Goal: Transaction & Acquisition: Purchase product/service

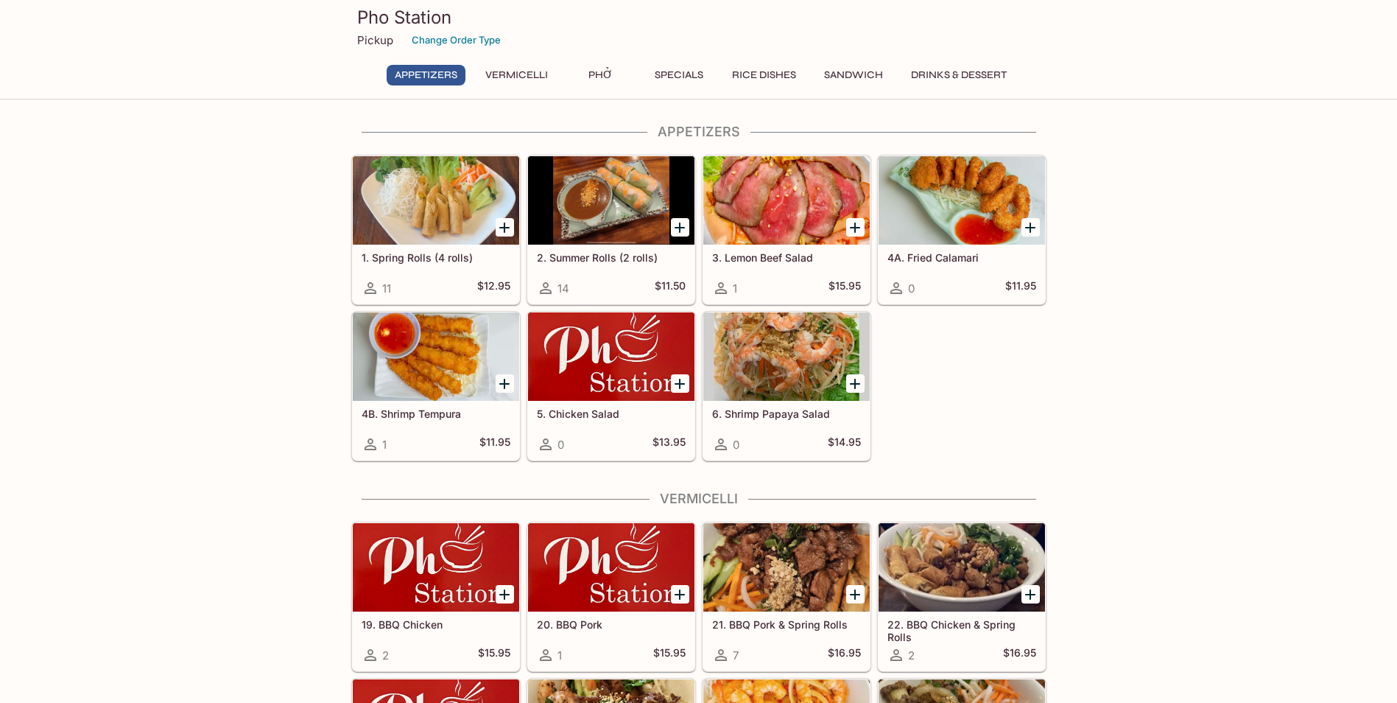
click at [505, 228] on icon "Add 1. Spring Rolls (4 rolls)" at bounding box center [504, 227] width 10 height 10
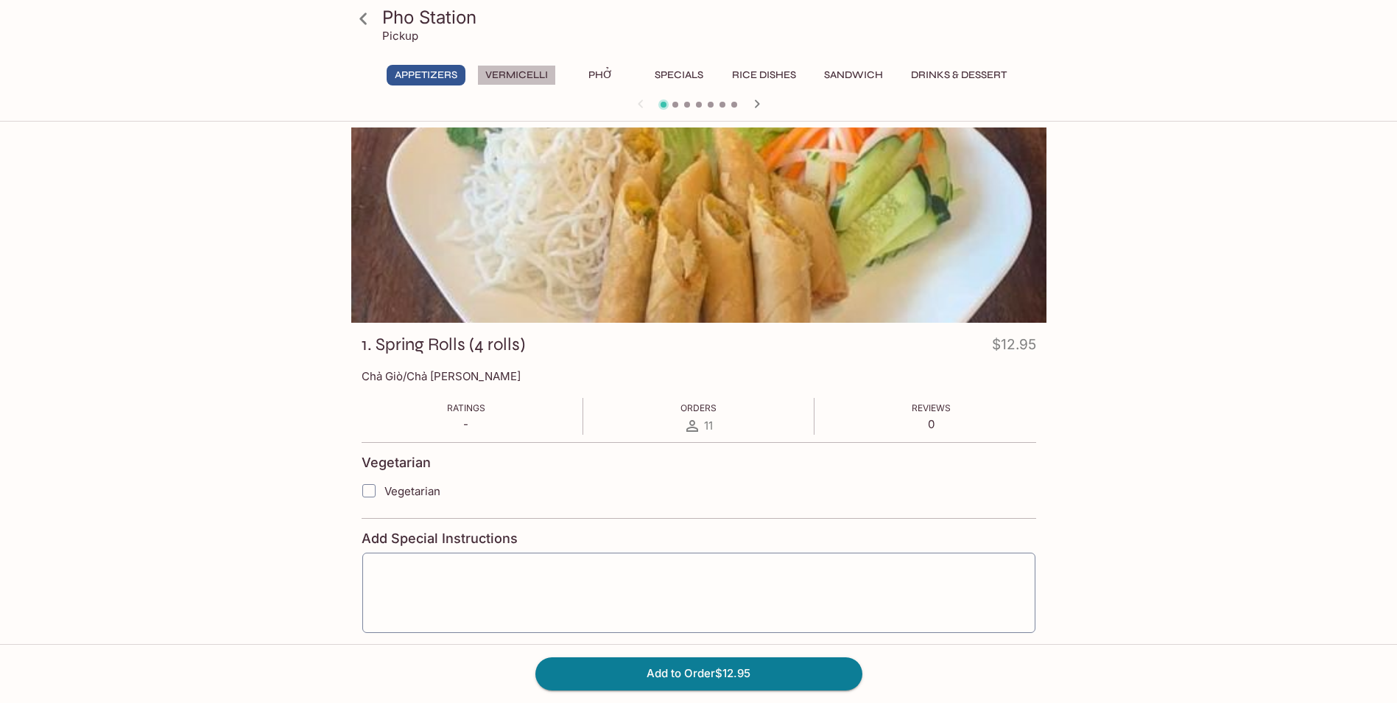
click at [533, 69] on button "Vermicelli" at bounding box center [516, 75] width 79 height 21
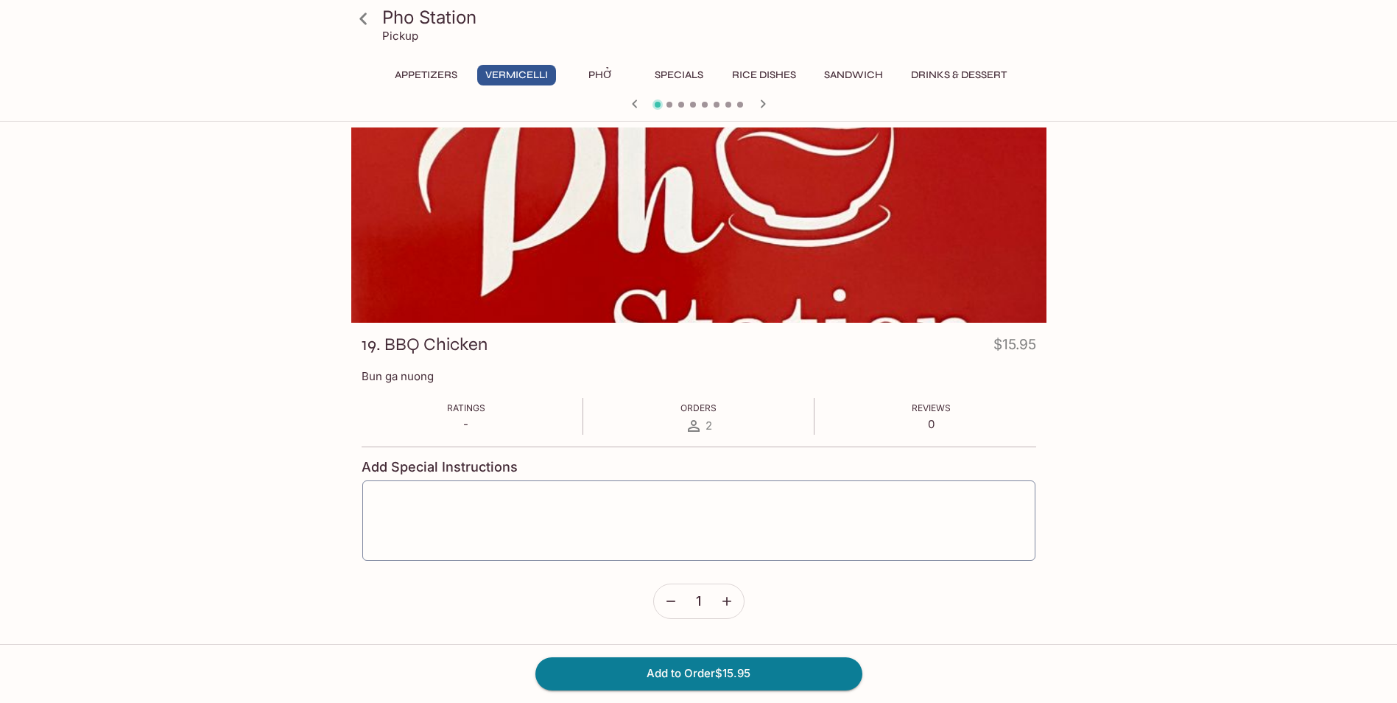
click at [360, 15] on icon at bounding box center [364, 19] width 26 height 26
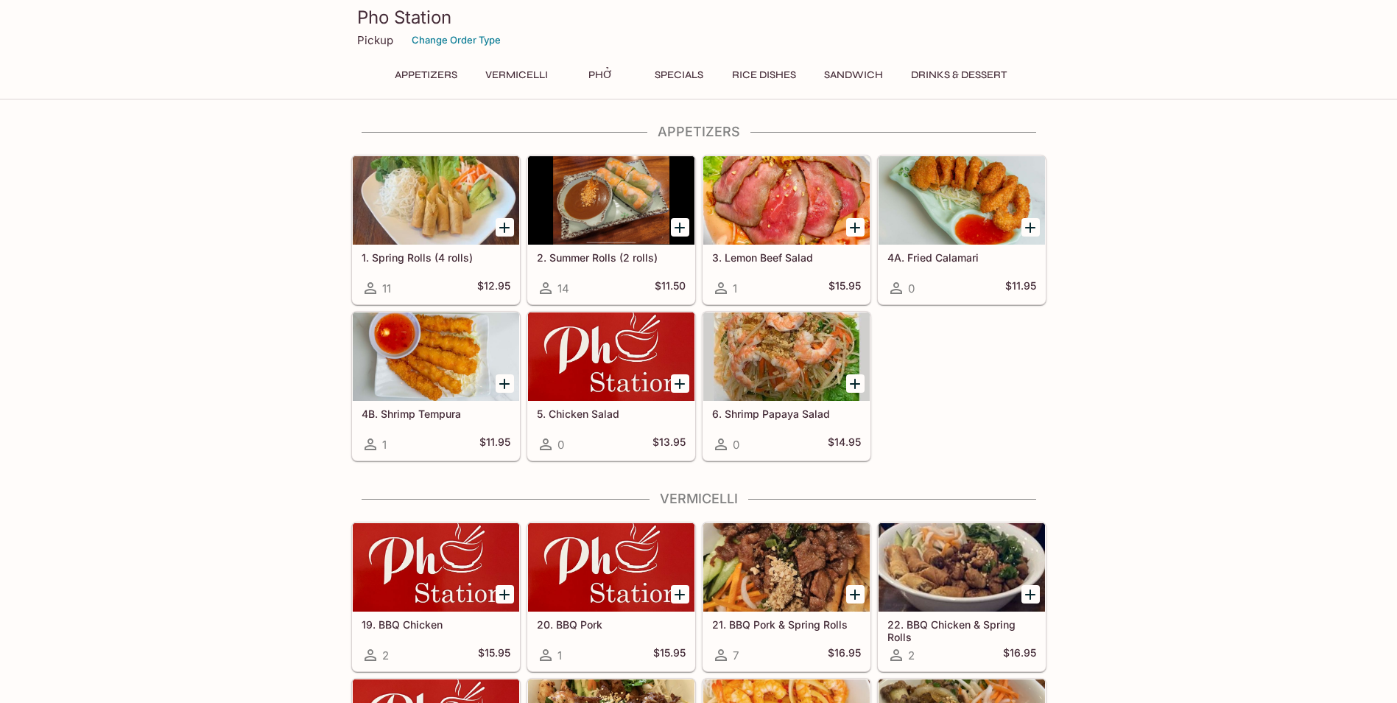
click at [682, 223] on icon "Add 2. Summer Rolls (2 rolls)" at bounding box center [680, 228] width 18 height 18
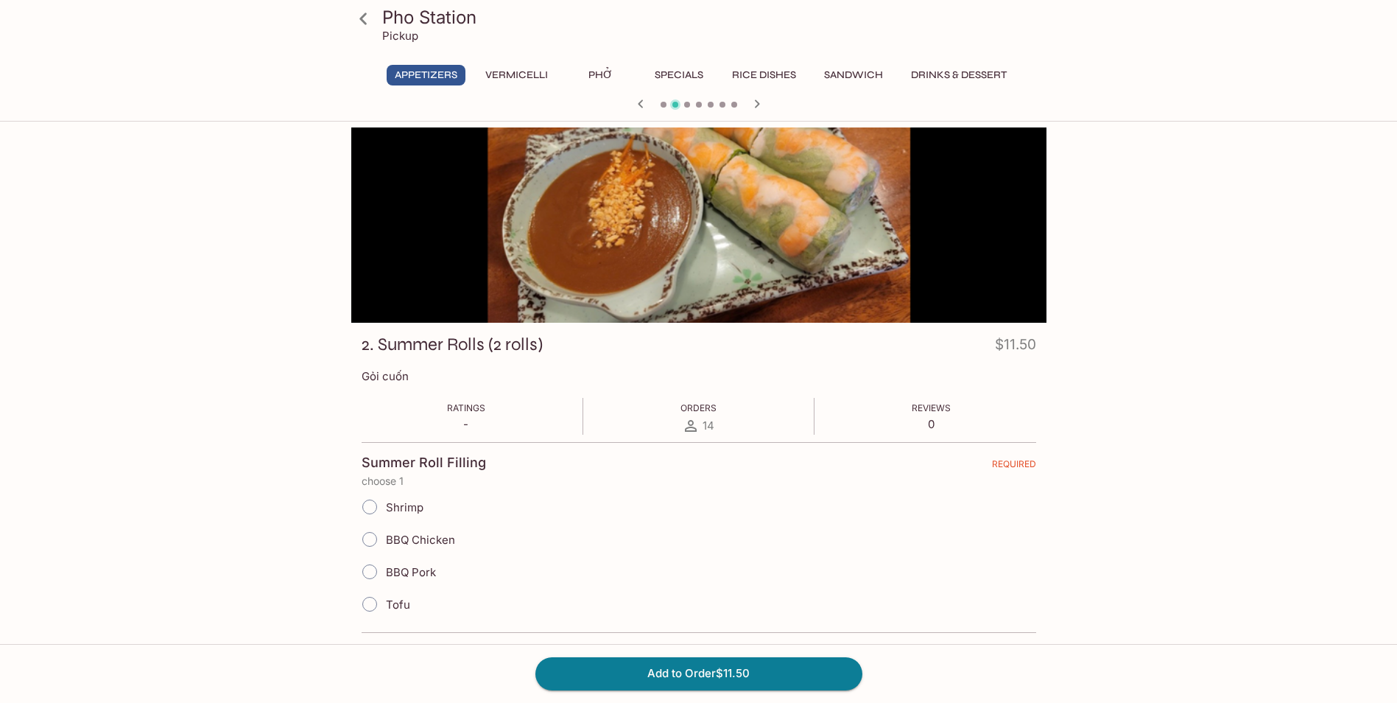
click at [358, 7] on icon at bounding box center [364, 19] width 26 height 26
